Goal: Information Seeking & Learning: Learn about a topic

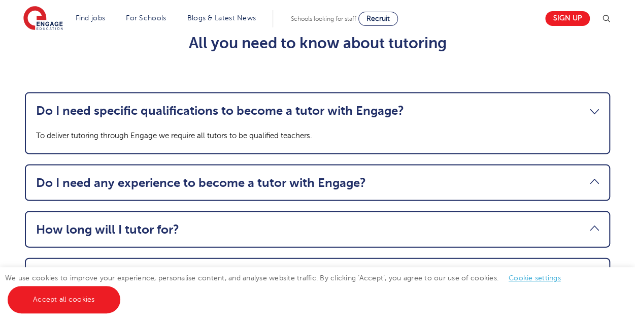
scroll to position [949, 0]
click at [408, 118] on link "Do I need specific qualifications to become a tutor with Engage?" at bounding box center [317, 111] width 563 height 14
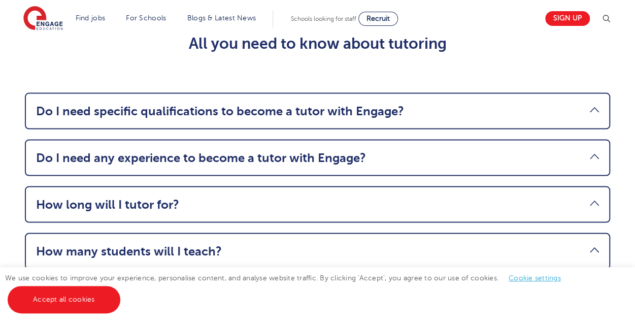
click at [408, 118] on link "Do I need specific qualifications to become a tutor with Engage?" at bounding box center [317, 111] width 563 height 14
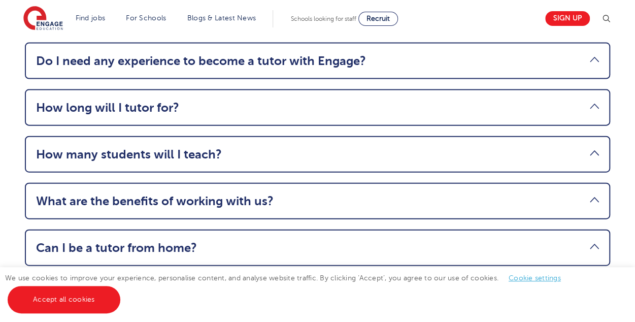
scroll to position [1072, 0]
click at [386, 79] on li "Do I need any experience to become a tutor with Engage? To deliver tution with …" at bounding box center [317, 60] width 585 height 37
click at [362, 68] on link "Do I need any experience to become a tutor with Engage?" at bounding box center [317, 60] width 563 height 14
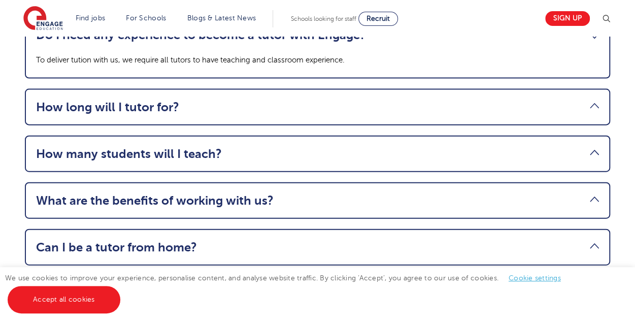
click at [333, 114] on link "How long will I tutor for?" at bounding box center [317, 107] width 563 height 14
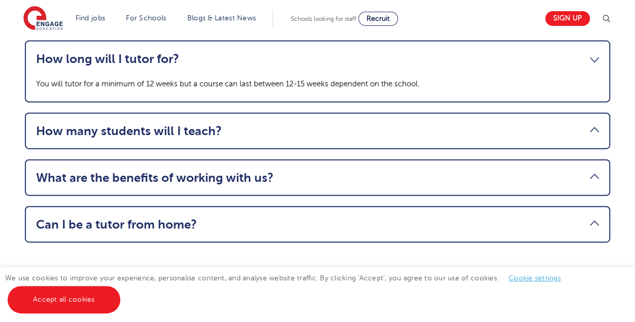
scroll to position [1095, 0]
click at [275, 138] on link "How many students will I teach?" at bounding box center [317, 130] width 563 height 14
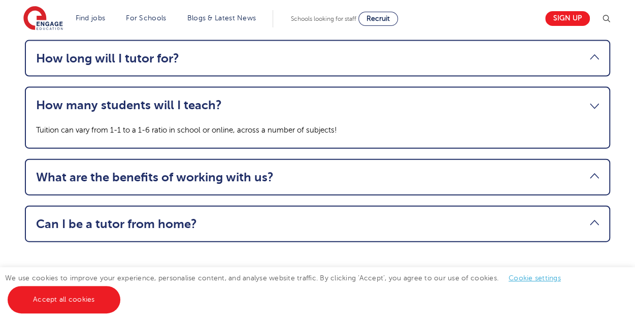
scroll to position [1149, 0]
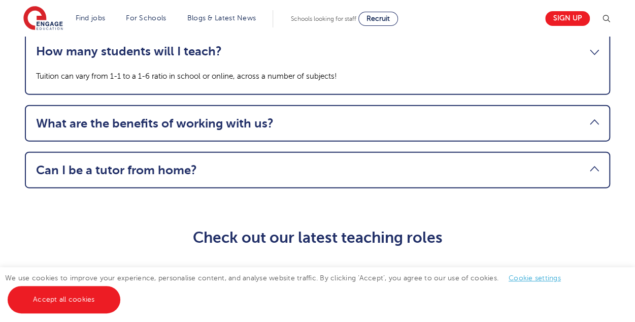
click at [255, 130] on link "What are the benefits of working with us?" at bounding box center [317, 123] width 563 height 14
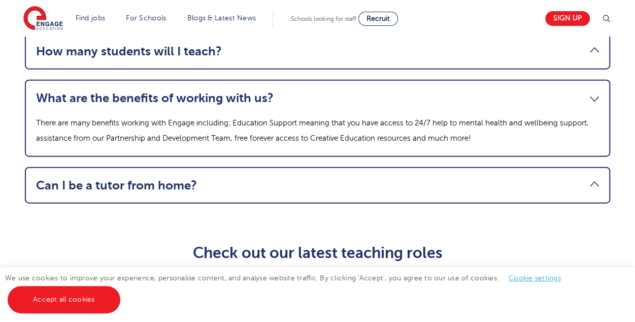
click at [242, 192] on link "Can I be a tutor from home?" at bounding box center [317, 185] width 563 height 14
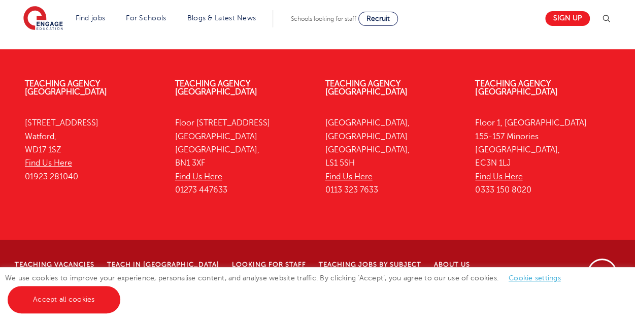
scroll to position [2130, 0]
